Goal: Information Seeking & Learning: Learn about a topic

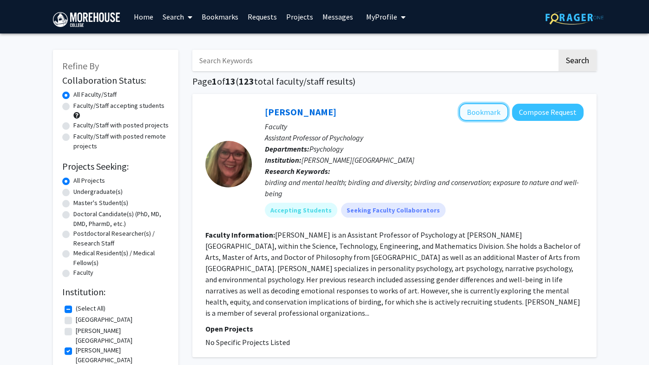
click at [481, 108] on button "Bookmark" at bounding box center [483, 112] width 49 height 18
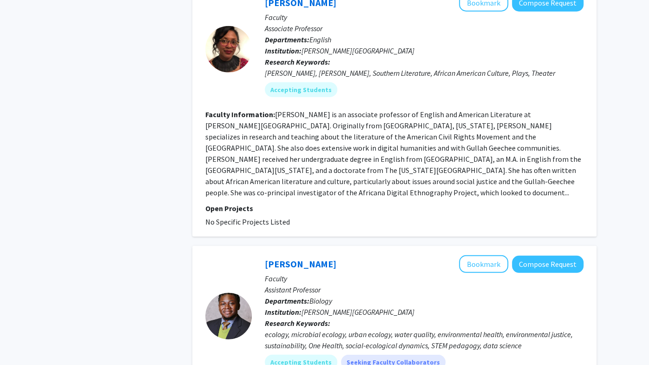
scroll to position [1635, 0]
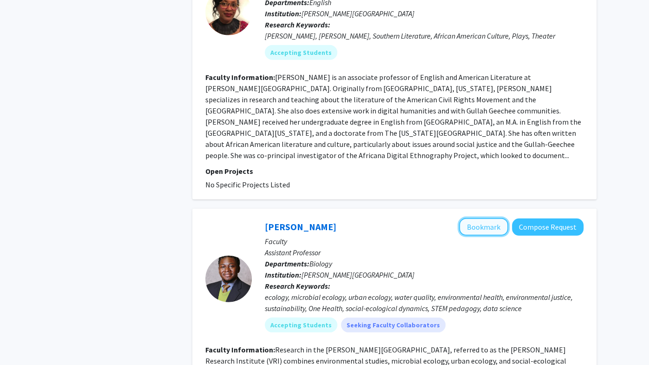
click at [481, 218] on button "Bookmark" at bounding box center [483, 227] width 49 height 18
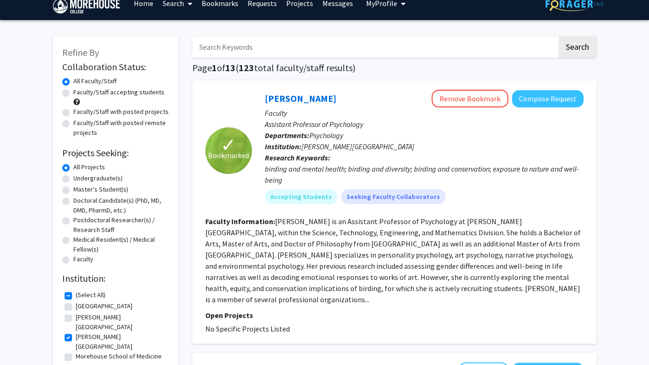
scroll to position [0, 0]
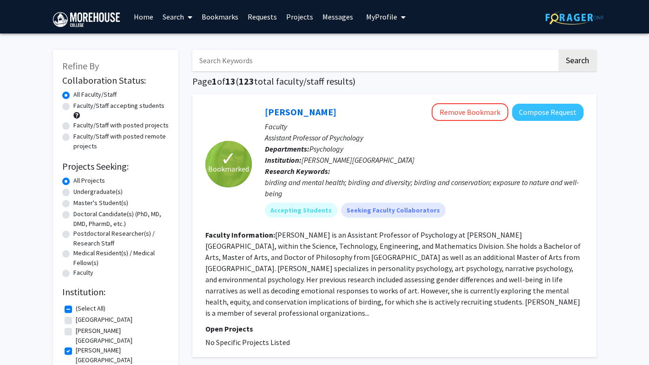
click at [73, 193] on label "Undergraduate(s)" at bounding box center [97, 192] width 49 height 10
click at [73, 193] on input "Undergraduate(s)" at bounding box center [76, 190] width 6 height 6
radio input "true"
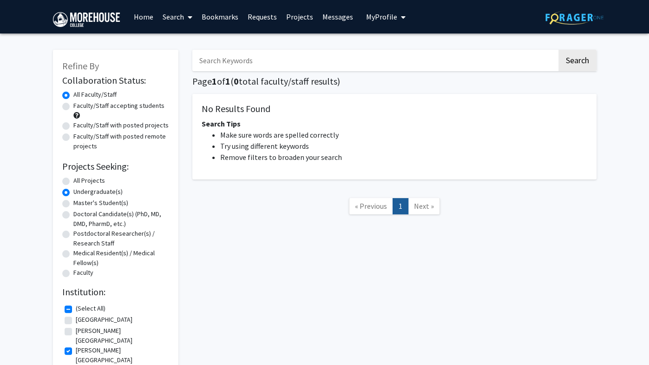
click at [76, 346] on label "[PERSON_NAME][GEOGRAPHIC_DATA]" at bounding box center [121, 355] width 91 height 20
click at [76, 346] on input "[PERSON_NAME][GEOGRAPHIC_DATA]" at bounding box center [79, 348] width 6 height 6
checkbox input "false"
click at [76, 308] on label "(Select All)" at bounding box center [91, 308] width 30 height 10
click at [76, 308] on input "(Select All)" at bounding box center [79, 306] width 6 height 6
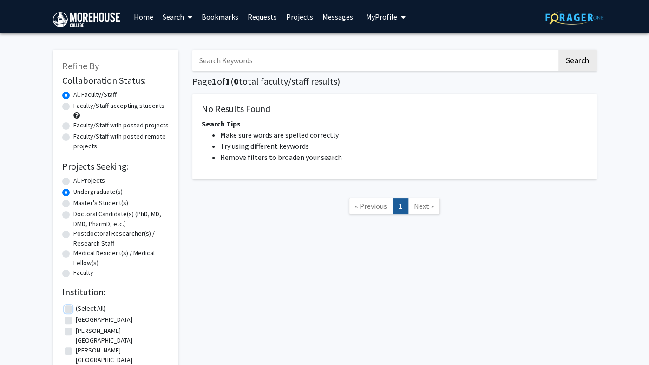
checkbox input "true"
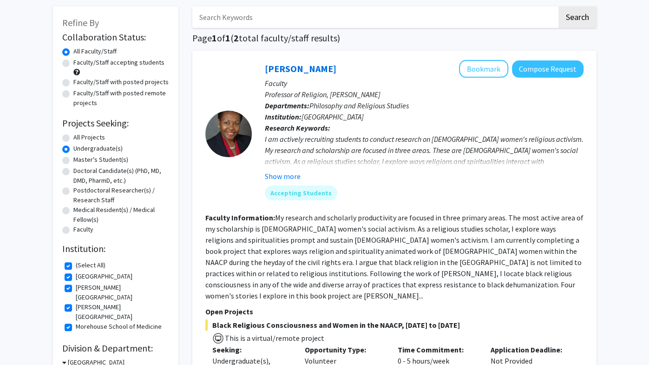
scroll to position [17, 0]
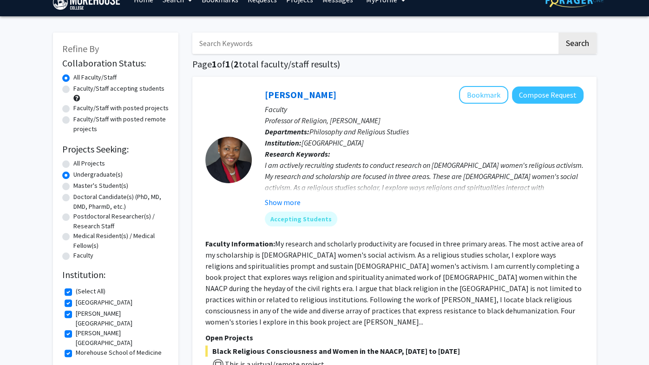
click at [71, 164] on div "All Projects" at bounding box center [115, 163] width 107 height 11
click at [69, 164] on div "All Projects" at bounding box center [115, 163] width 107 height 11
click at [73, 162] on label "All Projects" at bounding box center [89, 163] width 32 height 10
click at [73, 162] on input "All Projects" at bounding box center [76, 161] width 6 height 6
radio input "true"
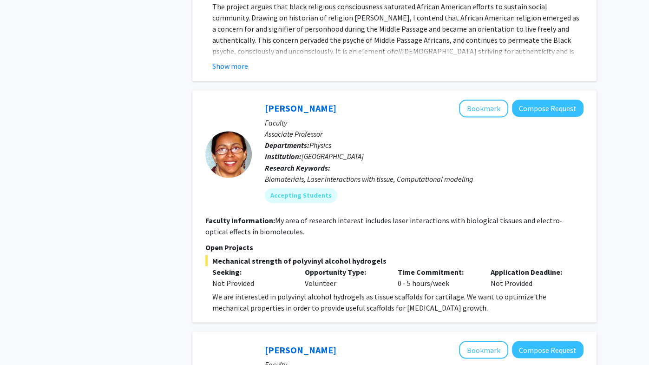
scroll to position [1022, 0]
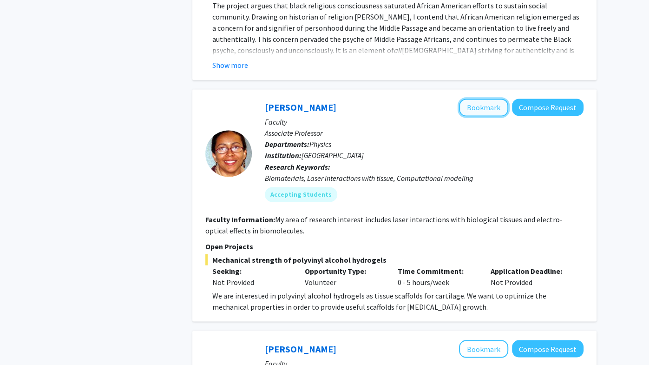
click at [481, 99] on button "Bookmark" at bounding box center [483, 108] width 49 height 18
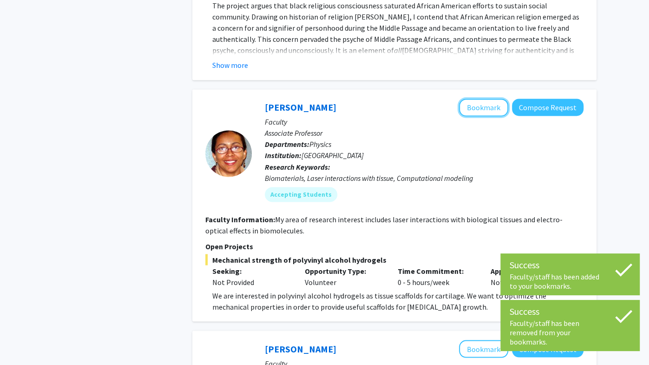
click at [481, 99] on button "Bookmark" at bounding box center [483, 108] width 49 height 18
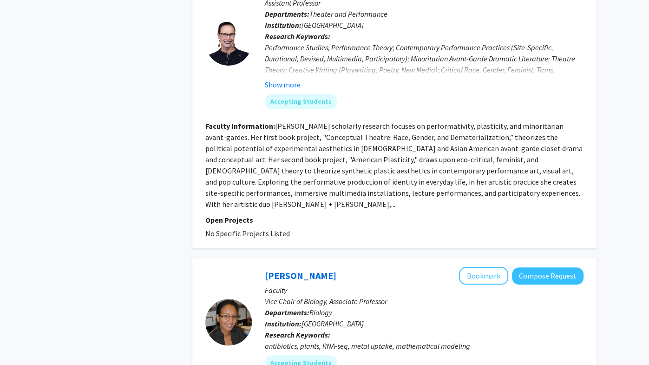
scroll to position [2732, 0]
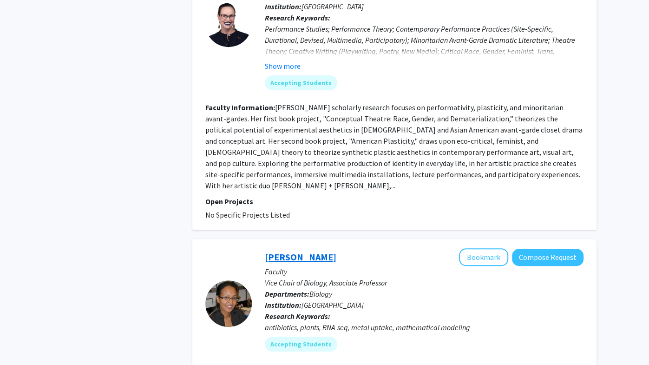
click at [329, 251] on link "[PERSON_NAME]" at bounding box center [301, 257] width 72 height 12
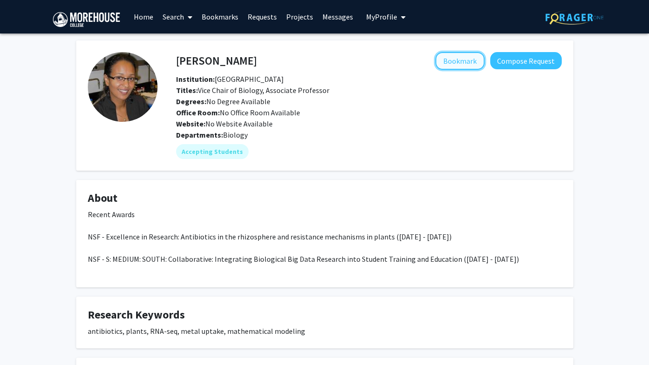
click at [449, 64] on button "Bookmark" at bounding box center [459, 61] width 49 height 18
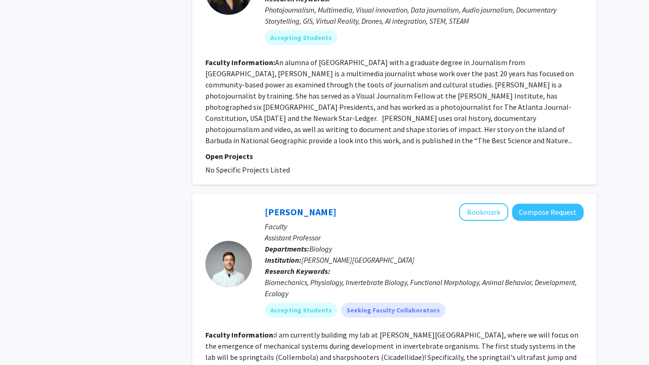
scroll to position [2197, 0]
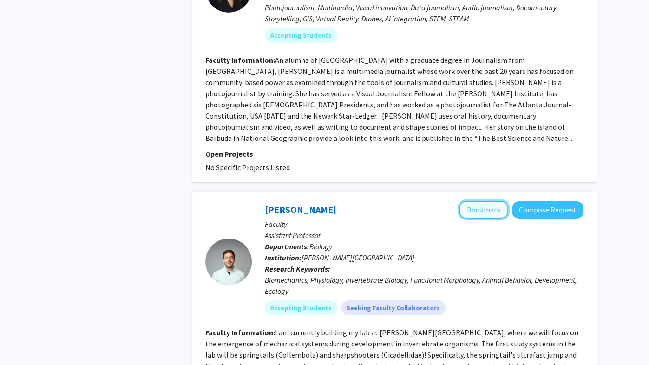
click at [491, 201] on button "Bookmark" at bounding box center [483, 210] width 49 height 18
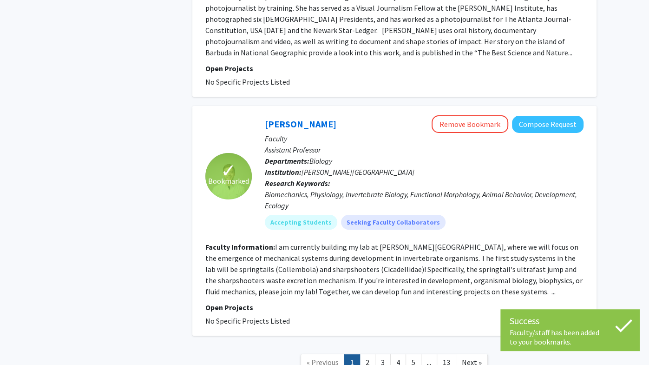
scroll to position [2306, 0]
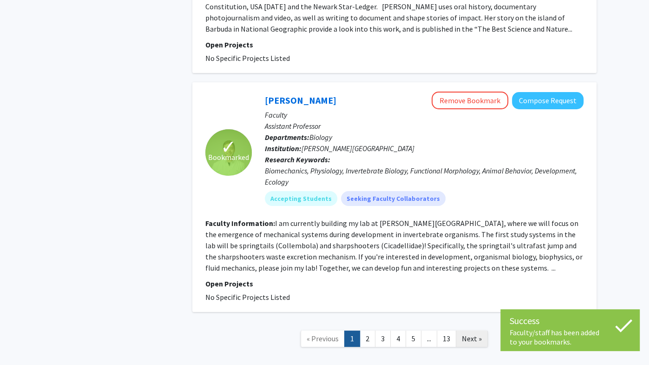
click at [481, 330] on link "Next »" at bounding box center [472, 338] width 32 height 16
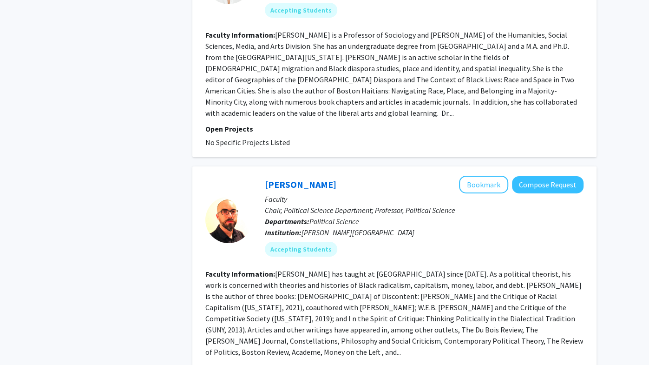
scroll to position [2161, 0]
